Goal: Task Accomplishment & Management: Use online tool/utility

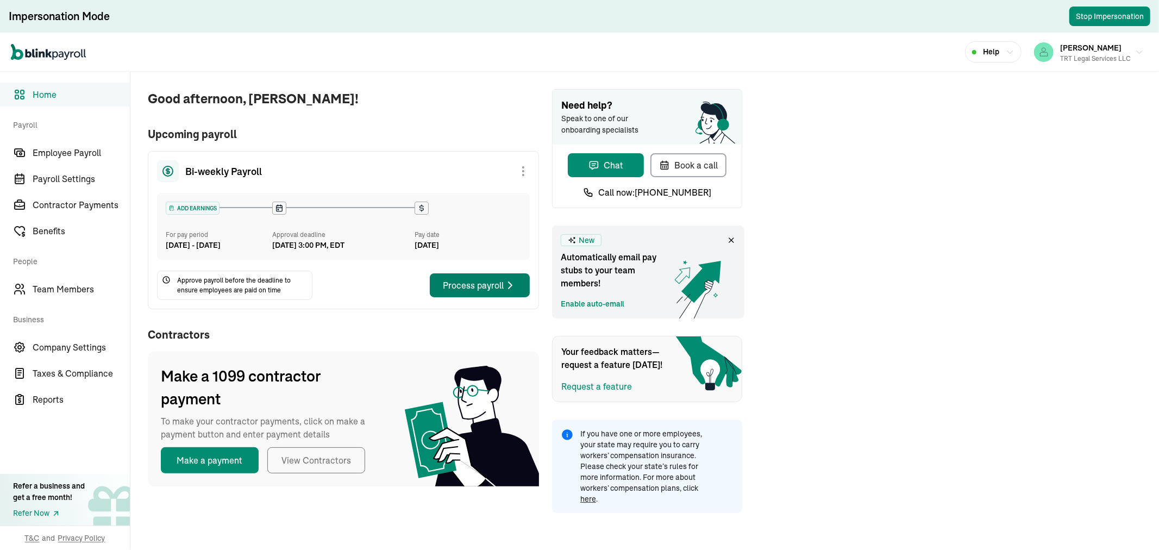
click at [462, 289] on button "Process payroll" at bounding box center [480, 285] width 100 height 24
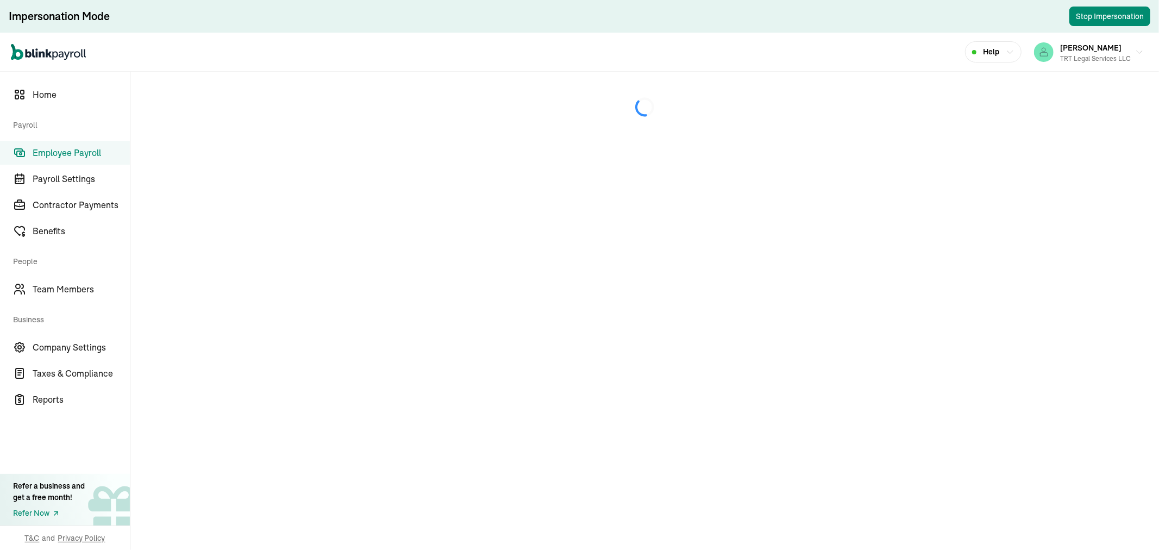
select select "direct_deposit"
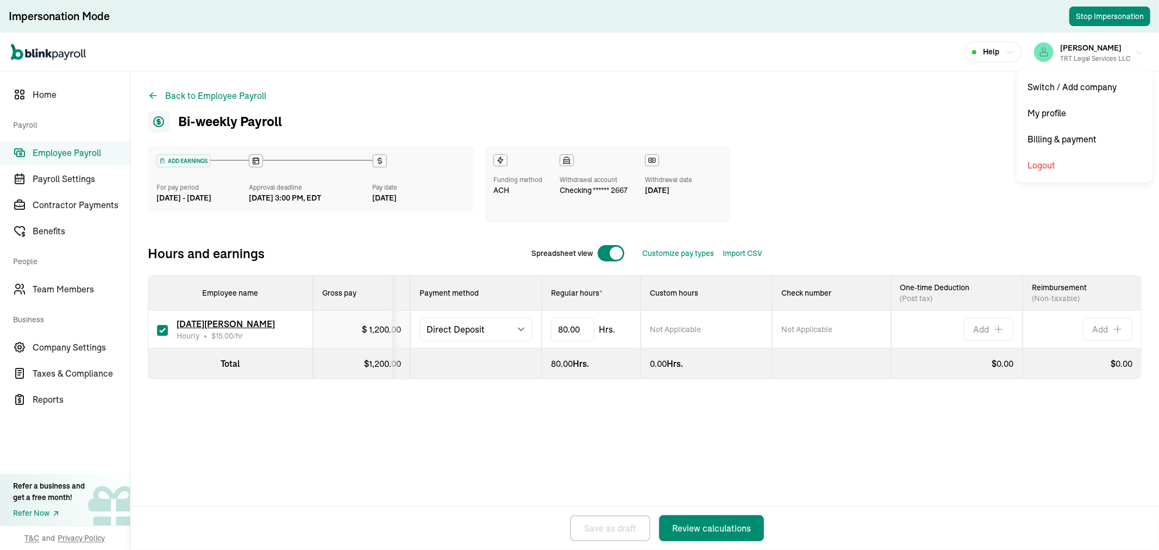
click at [1114, 55] on div "TRT Legal Services LLC" at bounding box center [1095, 59] width 71 height 10
click at [40, 97] on span "Home" at bounding box center [81, 94] width 97 height 13
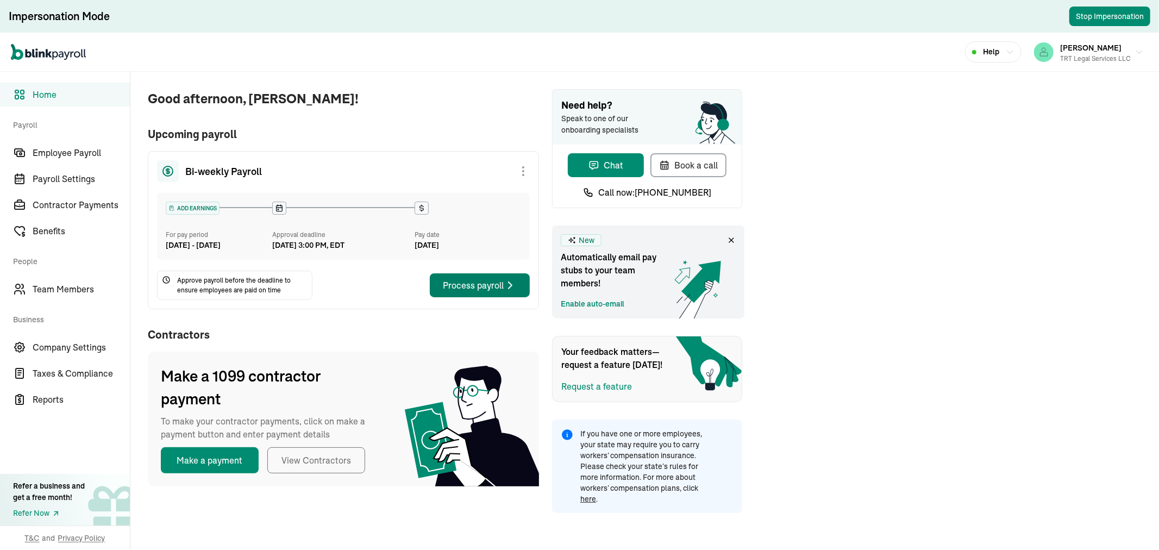
click at [462, 289] on button "Process payroll" at bounding box center [480, 285] width 100 height 24
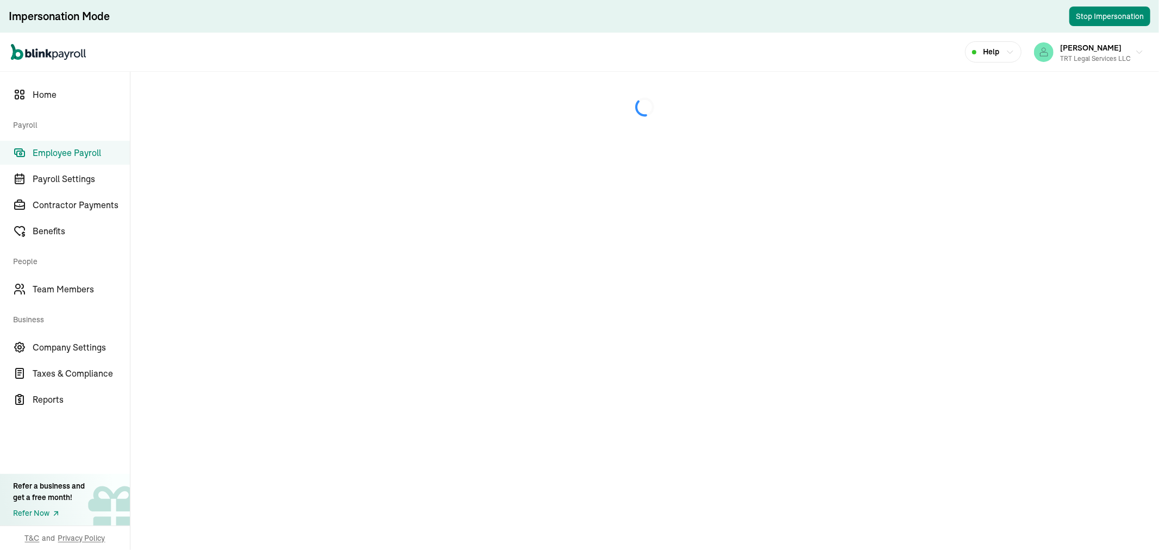
select select "direct_deposit"
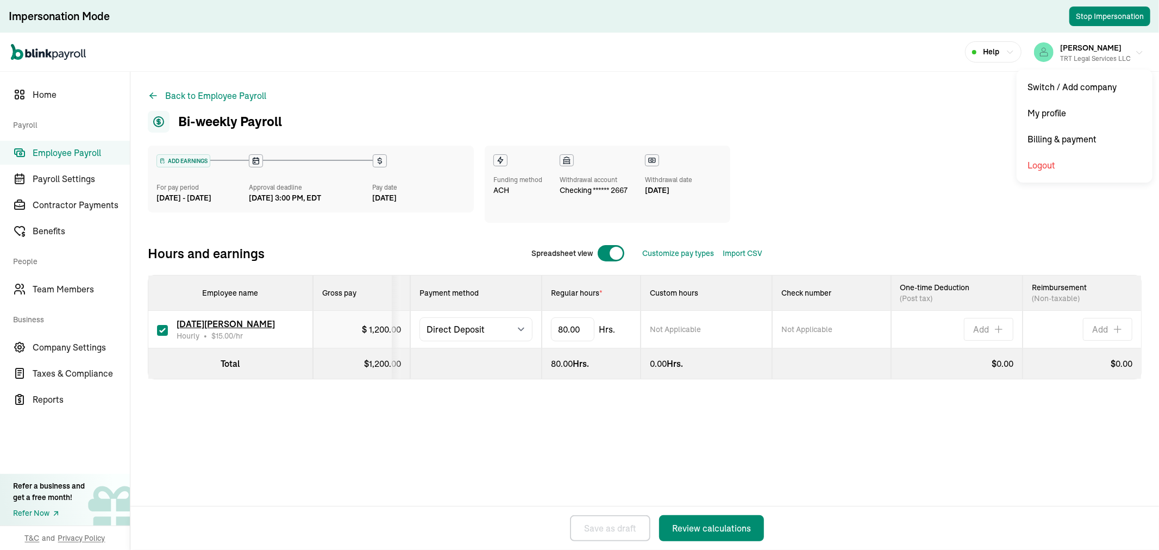
click at [1114, 55] on div "TRT Legal Services LLC" at bounding box center [1095, 59] width 71 height 10
click at [40, 97] on span "Home" at bounding box center [81, 94] width 97 height 13
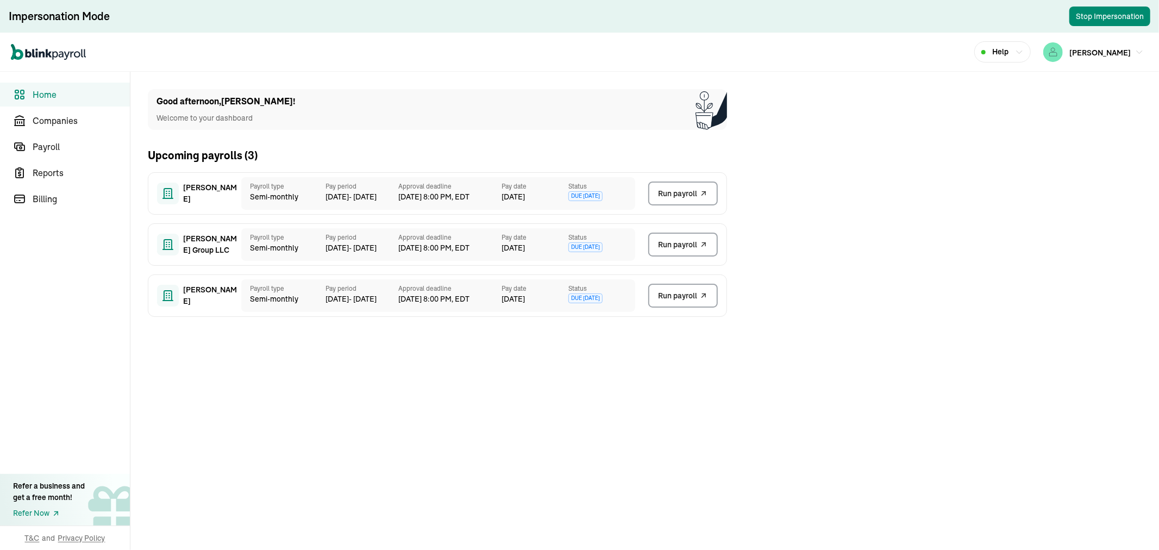
click at [662, 288] on button "Run payroll" at bounding box center [683, 296] width 70 height 24
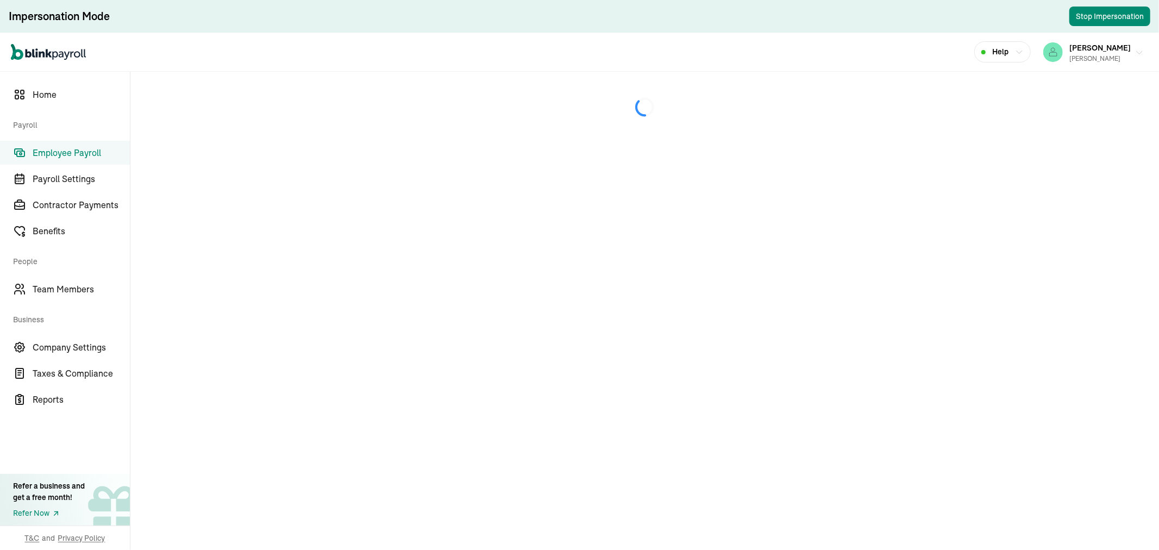
select select "direct_deposit"
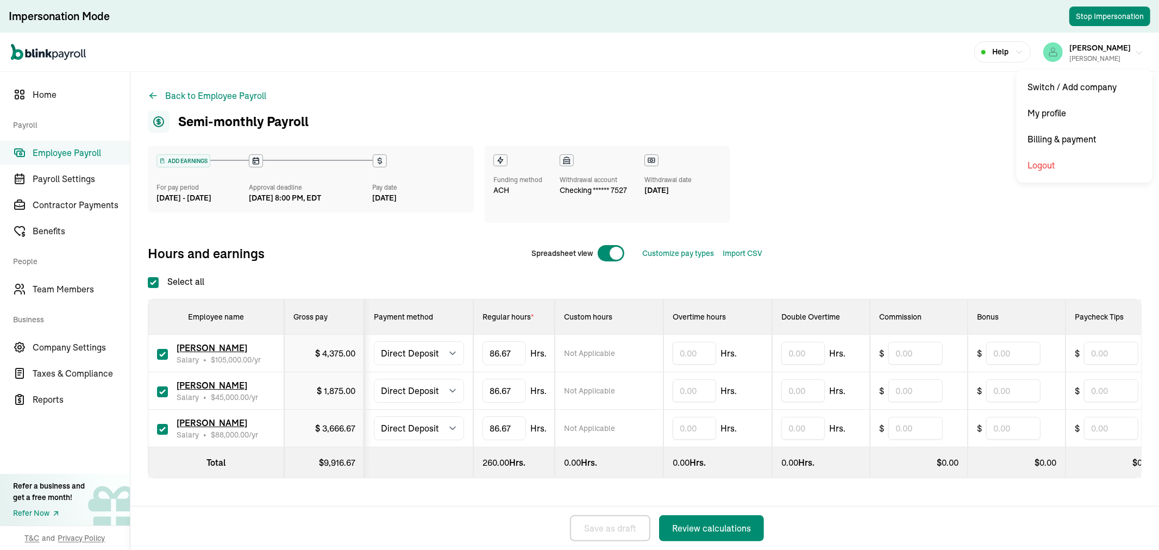
click at [1093, 57] on div "[PERSON_NAME]" at bounding box center [1099, 59] width 61 height 10
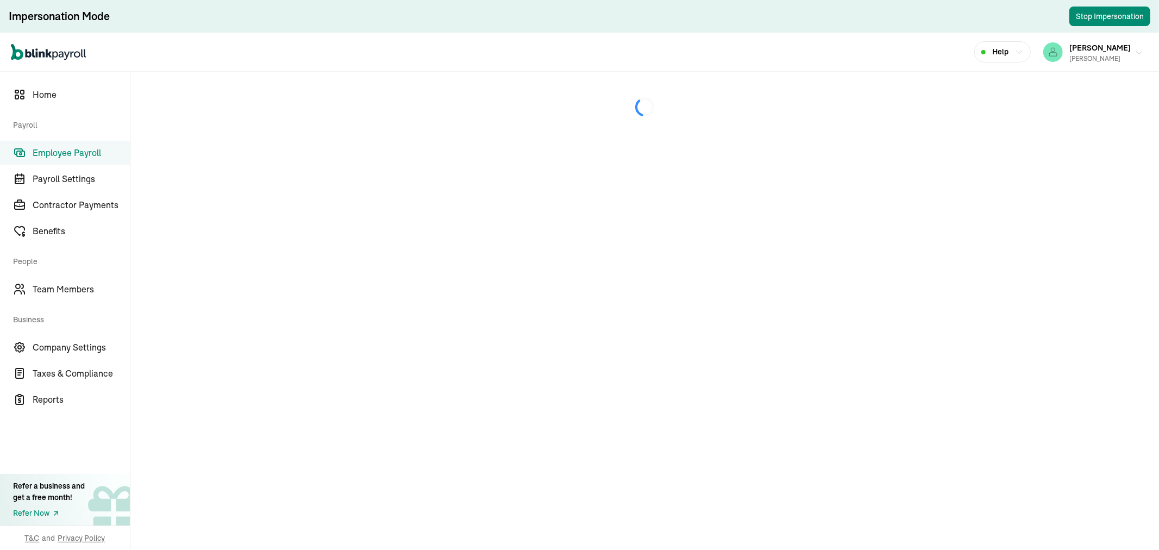
select select "direct_deposit"
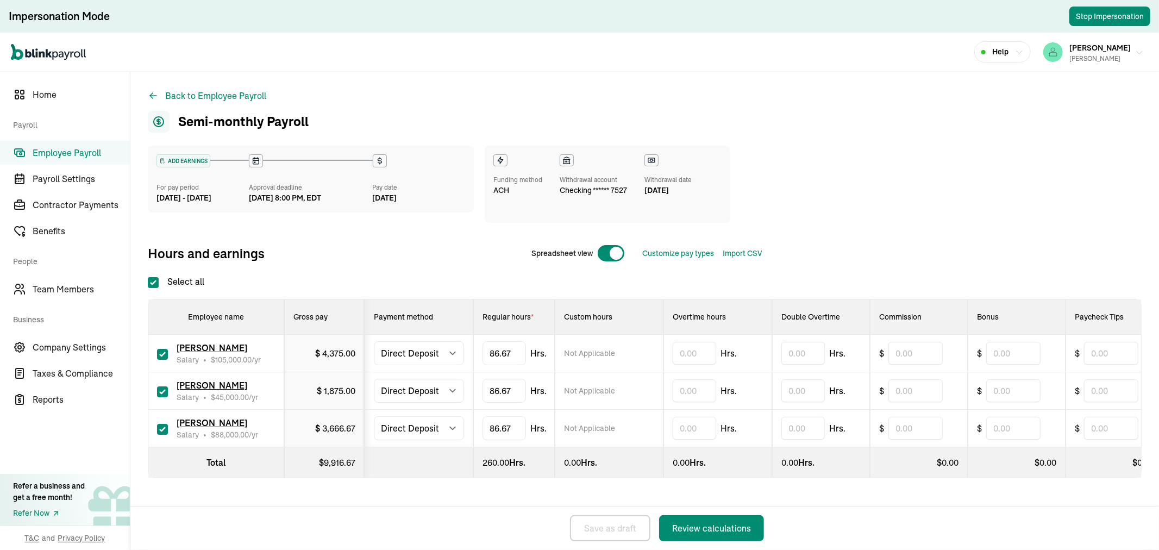
click at [1093, 57] on div "[PERSON_NAME]" at bounding box center [1099, 59] width 61 height 10
